Goal: Check status: Check status

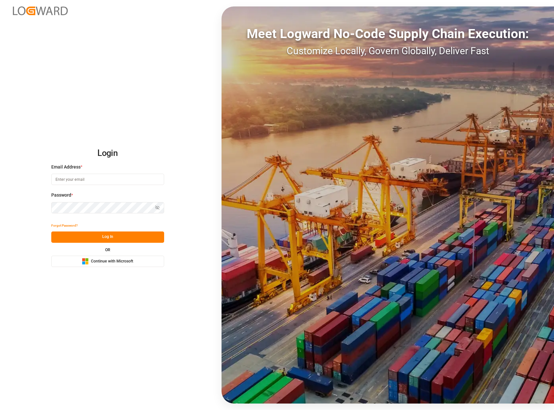
click at [68, 263] on button "Microsoft Logo Continue with Microsoft" at bounding box center [107, 261] width 113 height 11
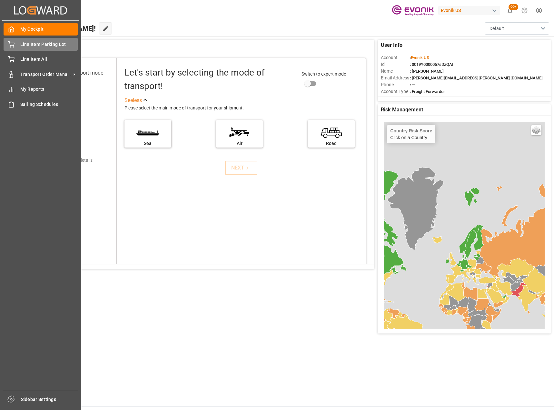
click at [41, 49] on div "Line Item Parking Lot Line Item Parking Lot" at bounding box center [41, 44] width 74 height 13
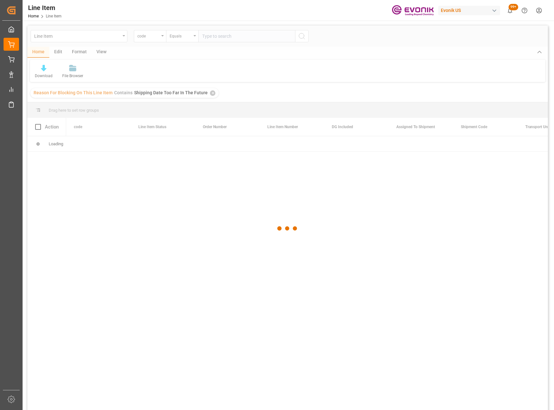
click at [127, 39] on div at bounding box center [287, 228] width 521 height 406
click at [210, 92] on div "✕" at bounding box center [212, 92] width 5 height 5
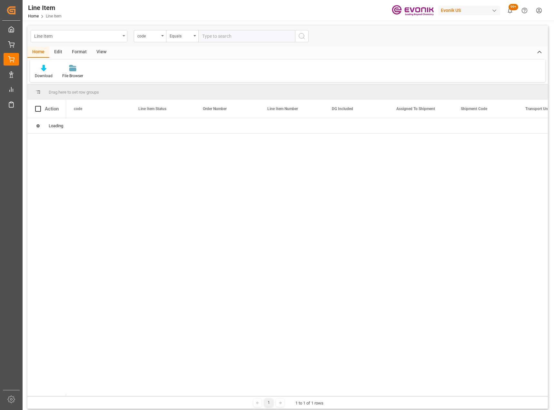
click at [126, 37] on div "Line Item" at bounding box center [79, 36] width 97 height 12
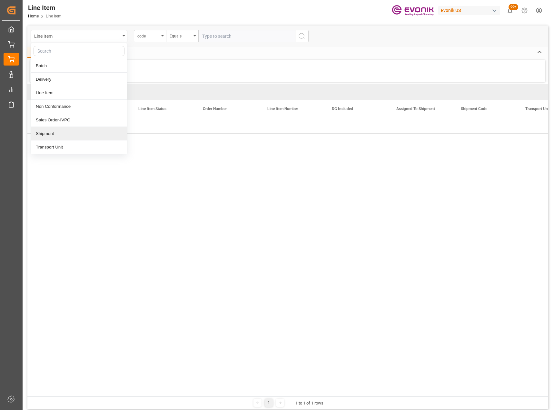
click at [86, 133] on div "Shipment" at bounding box center [79, 134] width 96 height 14
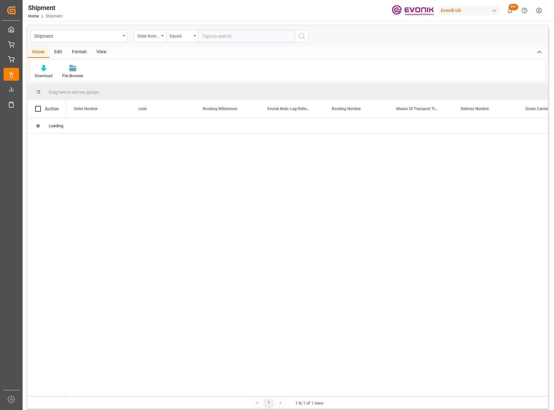
click at [217, 38] on input "text" at bounding box center [246, 36] width 97 height 12
type input "0046441086"
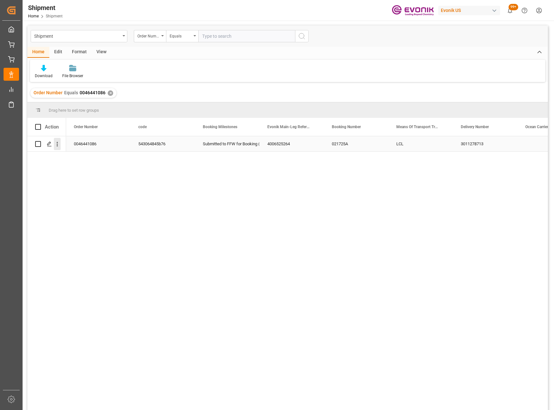
click at [57, 146] on icon "open menu" at bounding box center [57, 144] width 7 height 7
click at [79, 162] on div "Open in new tab" at bounding box center [94, 158] width 80 height 14
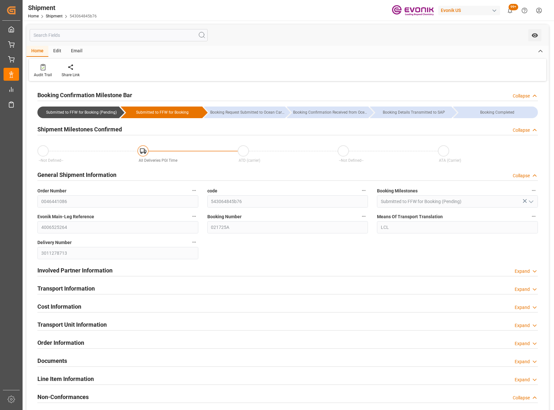
type input "[DATE] 18:22"
click at [537, 217] on button "Means Of Transport Translation" at bounding box center [534, 216] width 8 height 8
click at [528, 219] on li "Audits" at bounding box center [532, 216] width 33 height 11
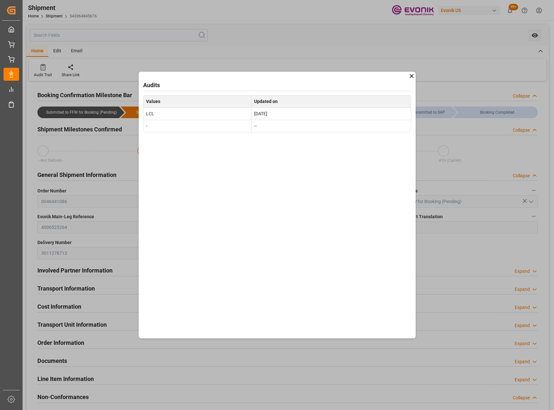
click at [411, 77] on icon at bounding box center [412, 76] width 7 height 7
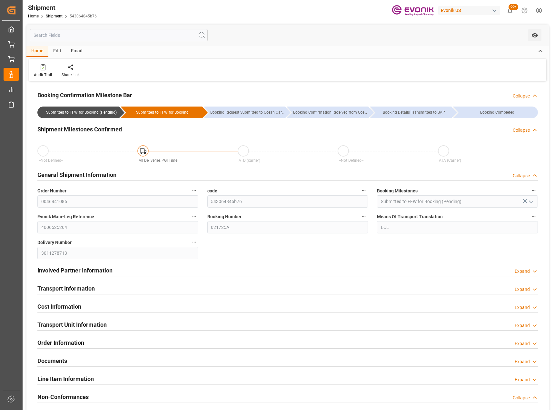
click at [43, 50] on div "Home" at bounding box center [37, 51] width 22 height 11
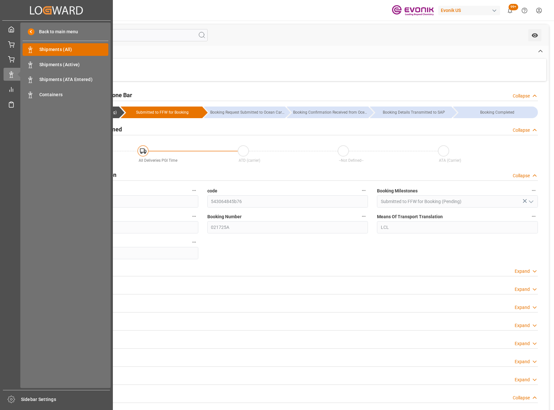
click at [73, 53] on span "Shipments (All)" at bounding box center [73, 49] width 69 height 7
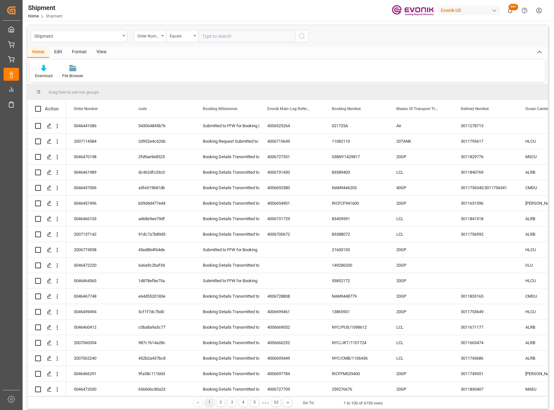
click at [223, 38] on input "text" at bounding box center [246, 36] width 97 height 12
click at [250, 40] on input "text" at bounding box center [246, 36] width 97 height 12
type input "0046441086"
